Goal: Find specific page/section: Find specific page/section

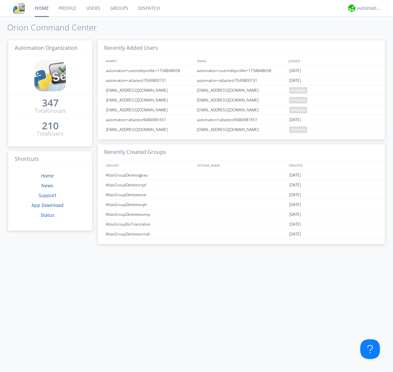
click at [148, 8] on link "Dispatch" at bounding box center [148, 8] width 31 height 16
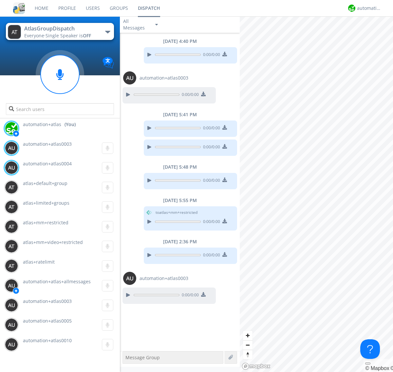
click at [107, 32] on div "button" at bounding box center [107, 32] width 5 height 3
click at [0, 0] on span "AtlasGroupDispatch2" at bounding box center [0, 0] width 0 height 0
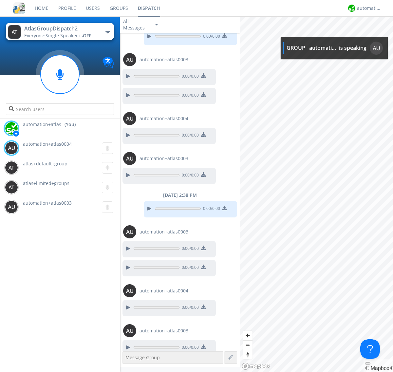
scroll to position [26, 0]
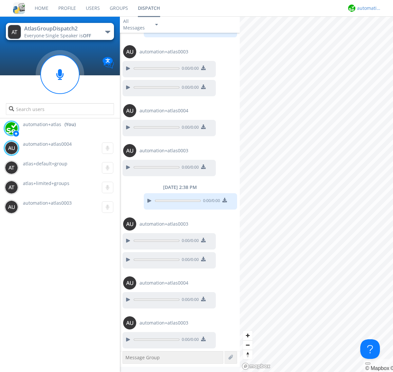
click at [367, 8] on div "automation+atlas" at bounding box center [369, 8] width 25 height 7
